Goal: Task Accomplishment & Management: Complete application form

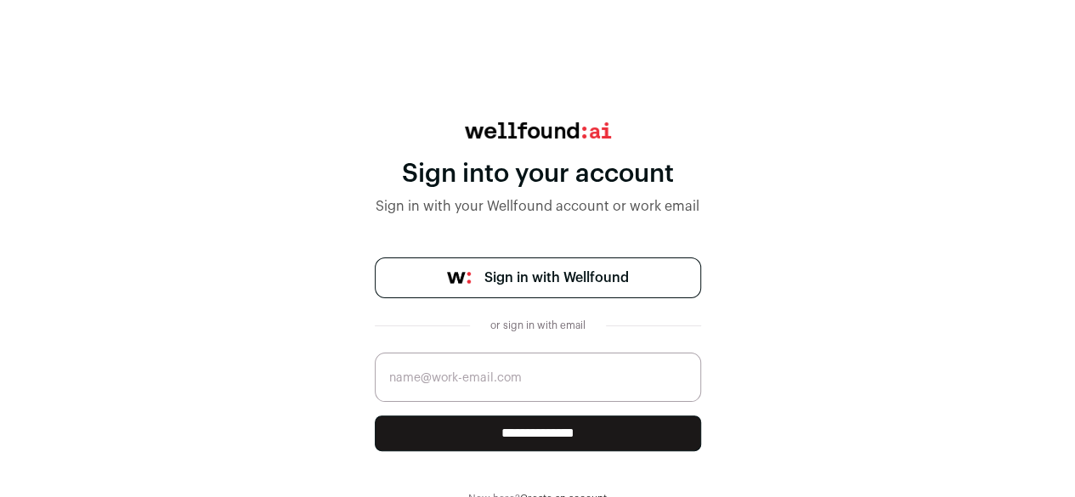
click at [537, 382] on input "email" at bounding box center [538, 377] width 326 height 49
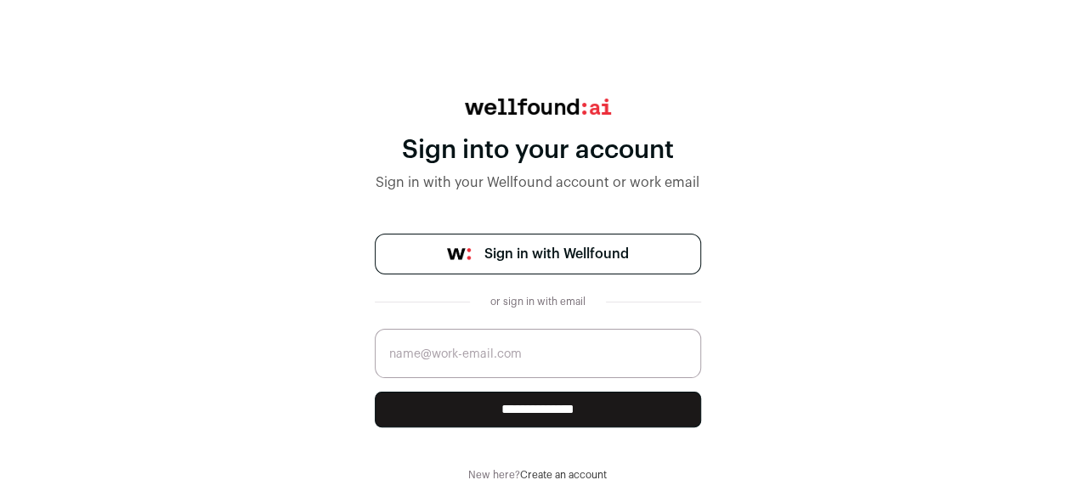
scroll to position [35, 0]
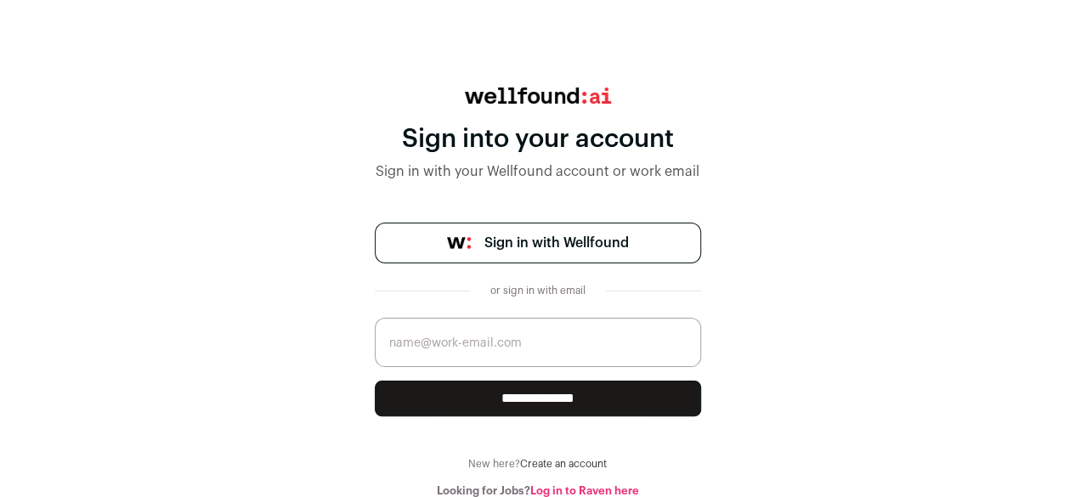
click at [559, 464] on link "Create an account" at bounding box center [563, 464] width 87 height 10
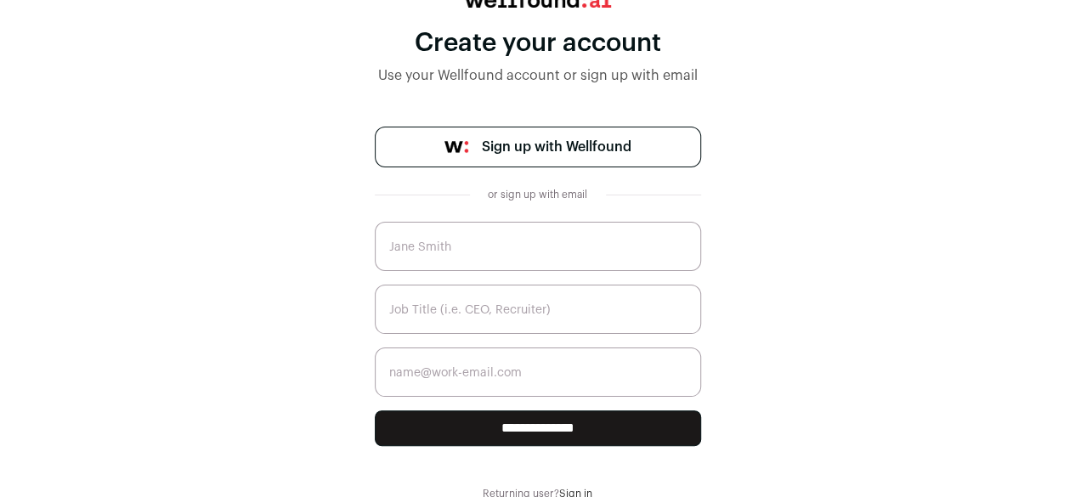
scroll to position [132, 0]
click at [474, 254] on input "text" at bounding box center [538, 245] width 326 height 49
type input "Kiran Pikkili"
type input "kirankumarpk18@gmail.com"
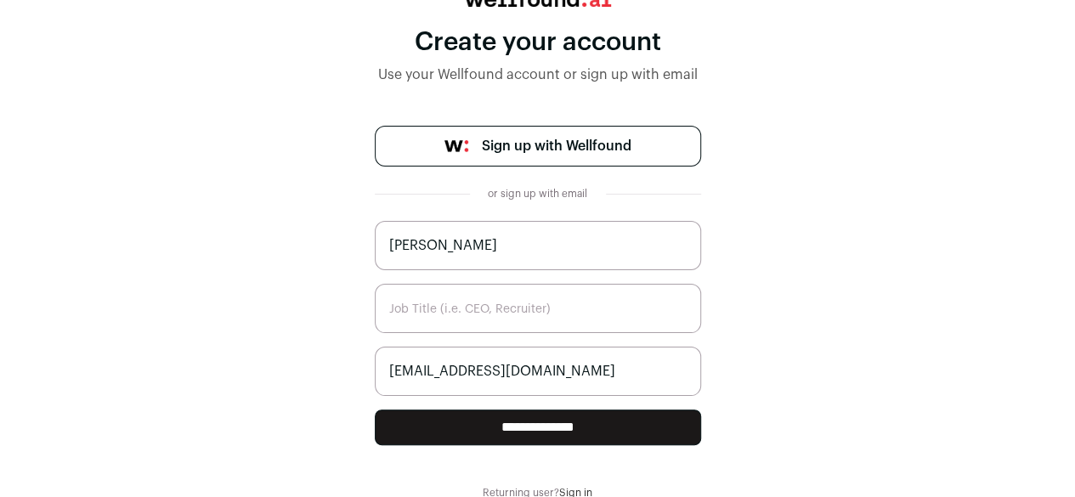
click at [434, 325] on input "text" at bounding box center [538, 308] width 326 height 49
click at [553, 422] on input "**********" at bounding box center [538, 428] width 326 height 36
click at [424, 309] on input "text" at bounding box center [538, 308] width 326 height 49
type input "BI developer"
click at [530, 423] on input "**********" at bounding box center [538, 428] width 326 height 36
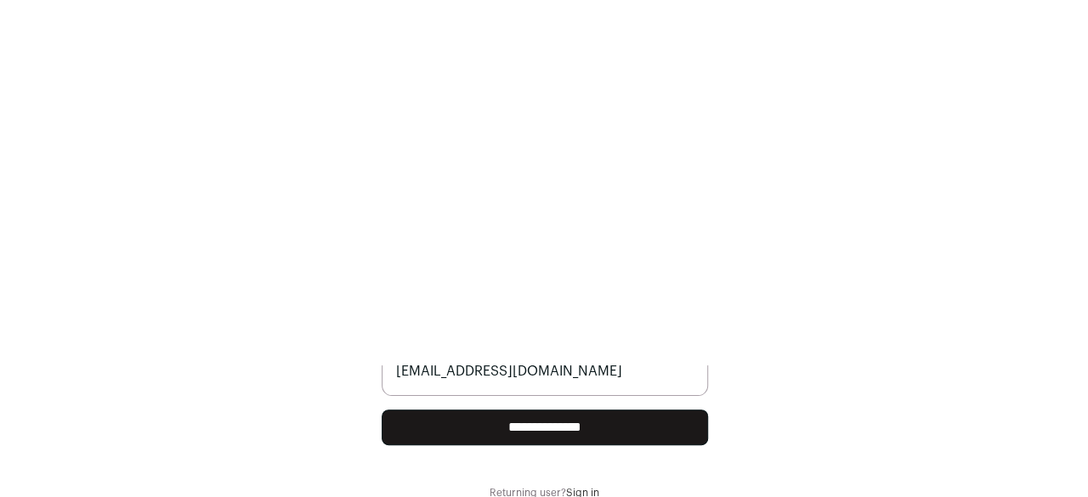
scroll to position [0, 0]
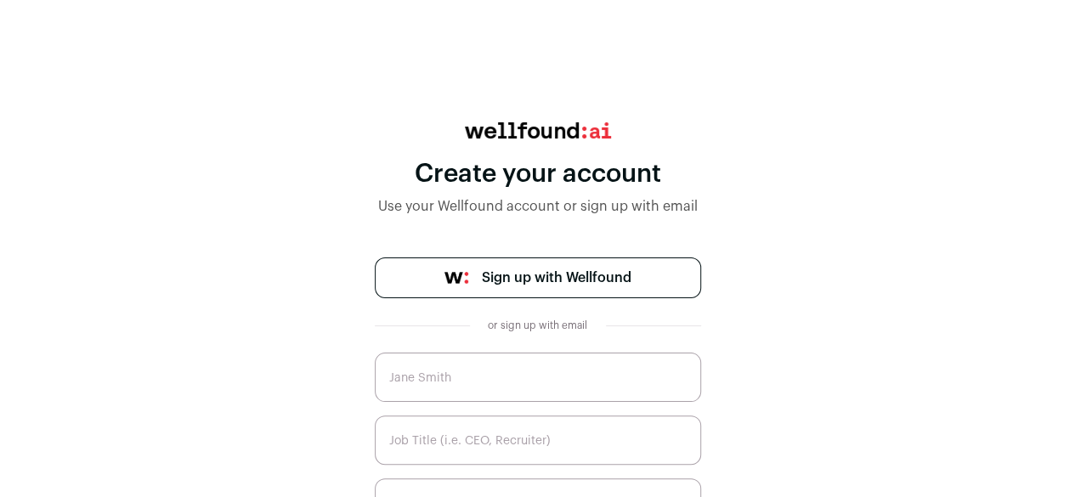
scroll to position [132, 0]
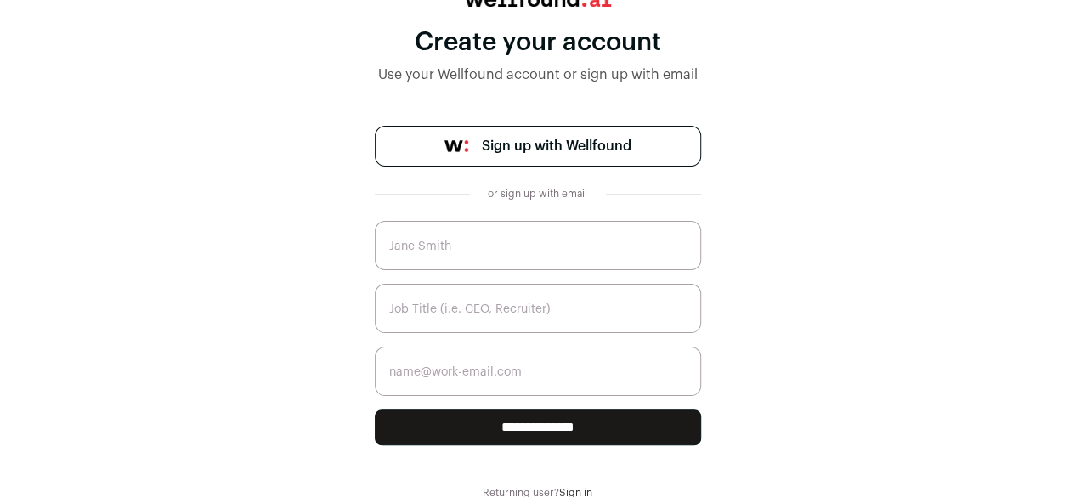
click at [434, 252] on input "text" at bounding box center [538, 245] width 326 height 49
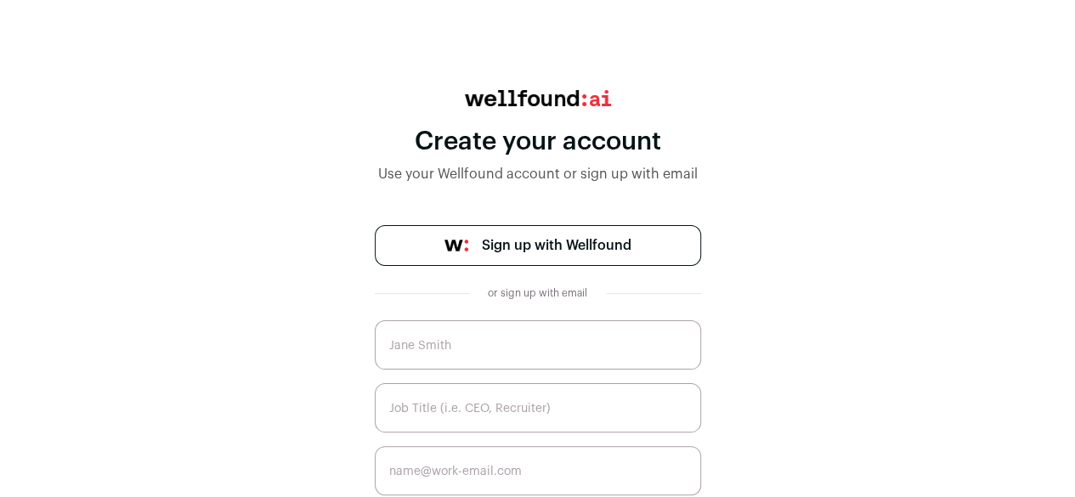
scroll to position [35, 0]
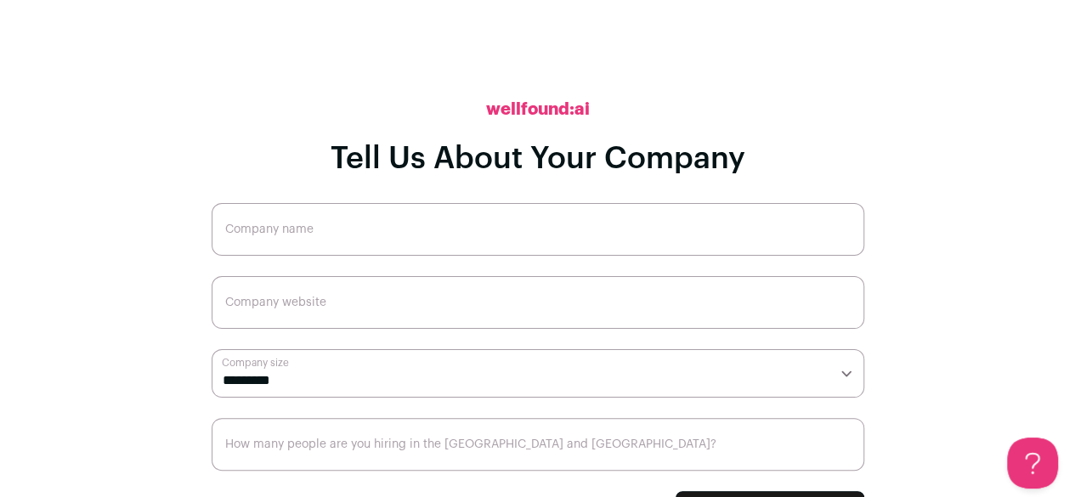
scroll to position [29, 0]
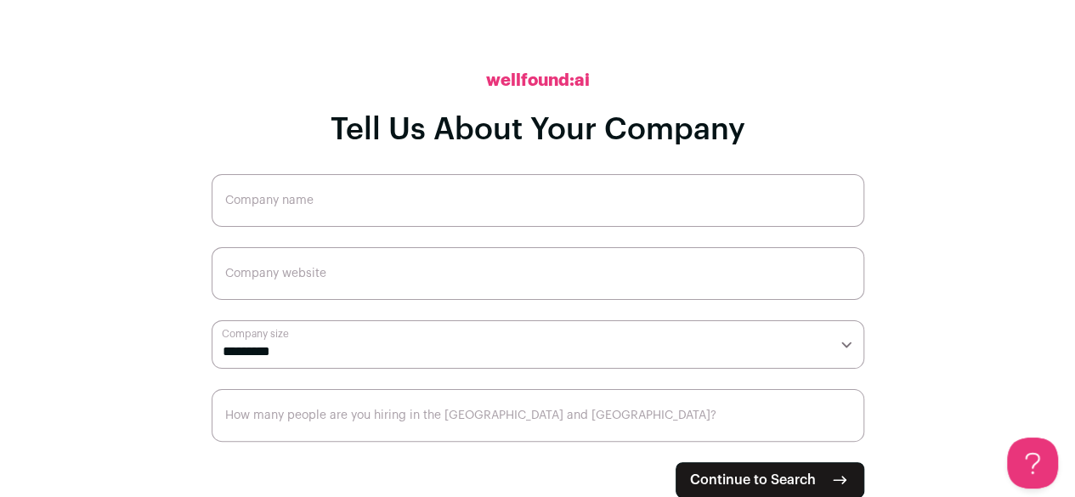
click at [743, 470] on span "Continue to Search" at bounding box center [753, 480] width 126 height 20
click at [310, 201] on input "Company name" at bounding box center [538, 200] width 653 height 53
